Goal: Check status

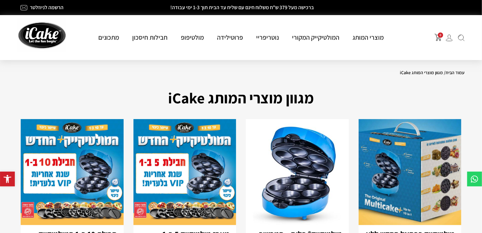
click at [305, 78] on div "עמוד הבית / מגוון מוצרי המותג iCake" at bounding box center [240, 75] width 447 height 10
click at [380, 95] on h1 "מגוון מוצרי המותג iCake" at bounding box center [240, 97] width 447 height 23
click at [439, 35] on span "0" at bounding box center [440, 35] width 5 height 5
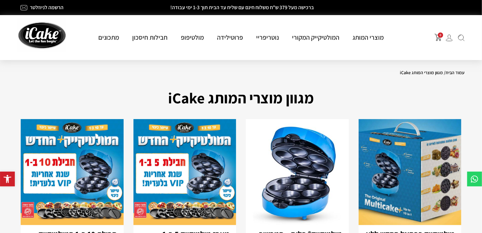
click at [449, 36] on img at bounding box center [448, 37] width 7 height 7
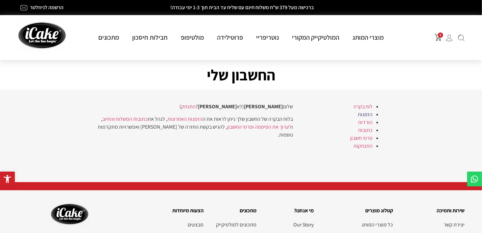
click at [361, 113] on link "הזמנות" at bounding box center [364, 114] width 15 height 7
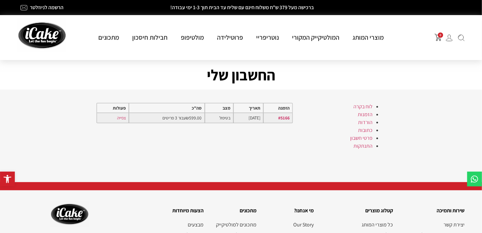
click at [192, 107] on span "סה"כ" at bounding box center [197, 108] width 10 height 6
click at [186, 120] on span "₪ 599.00" at bounding box center [194, 118] width 16 height 6
click at [119, 117] on link "צפייה" at bounding box center [121, 118] width 9 height 6
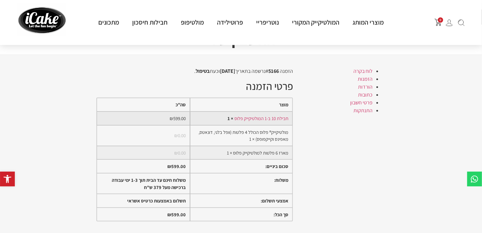
scroll to position [66, 0]
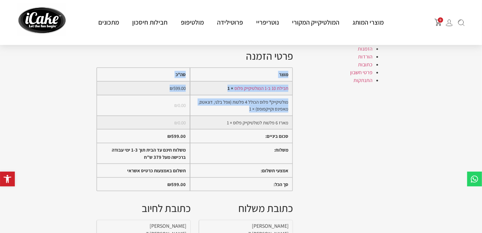
drag, startPoint x: 230, startPoint y: 114, endPoint x: 294, endPoint y: 102, distance: 65.5
click at [294, 102] on div "לוח בקרה הזמנות הורדות כתובות פרטי חשבון התנתקות הזמנה # 5166 נרשמה בתאריך ספטמ…" at bounding box center [240, 162] width 289 height 251
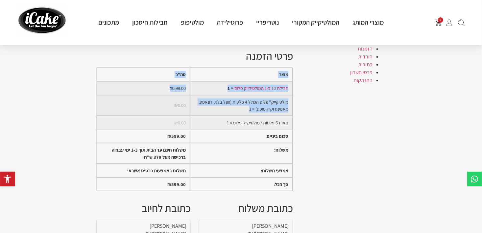
drag, startPoint x: 294, startPoint y: 102, endPoint x: 206, endPoint y: 108, distance: 88.3
click at [206, 108] on td "מולטיקייק® פלוס הכולל 4 פלטות (וופל בלגי, דונאטס, מאפינס וקייקפופס) × 1" at bounding box center [241, 105] width 102 height 21
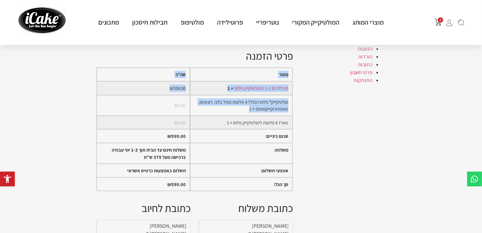
click at [324, 124] on div "לוח בקרה הזמנות הורדות כתובות פרטי חשבון התנתקות הזמנה # 5166 נרשמה בתאריך ספטמ…" at bounding box center [240, 162] width 289 height 251
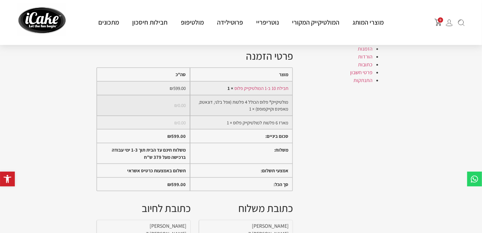
drag, startPoint x: 272, startPoint y: 88, endPoint x: 277, endPoint y: 96, distance: 8.8
click at [272, 89] on link "חבילת 10 ב-1 המולטיקייק פלוס" at bounding box center [261, 88] width 54 height 6
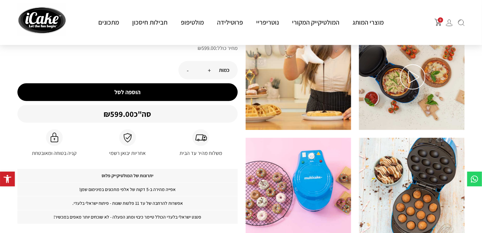
scroll to position [164, 0]
